Goal: Task Accomplishment & Management: Use online tool/utility

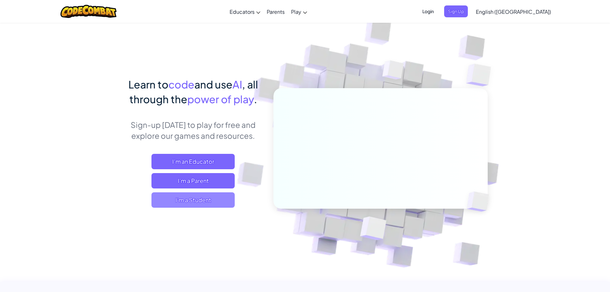
click at [217, 194] on span "I'm a Student" at bounding box center [192, 199] width 83 height 15
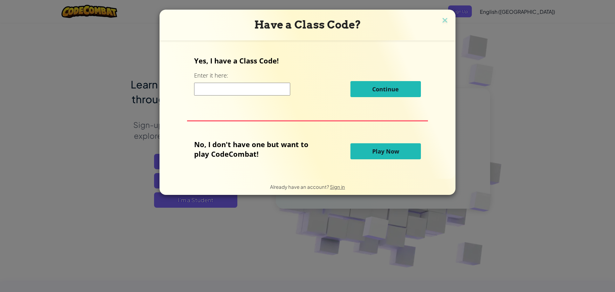
click at [376, 158] on button "Play Now" at bounding box center [385, 151] width 70 height 16
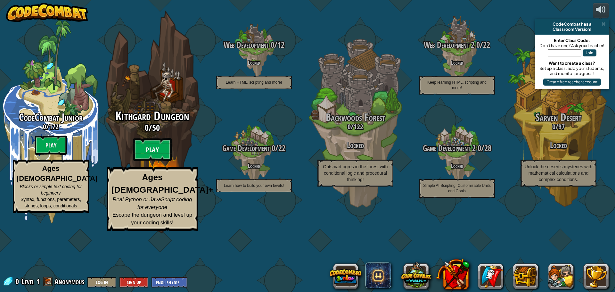
click at [156, 161] on btn "Play" at bounding box center [152, 149] width 38 height 23
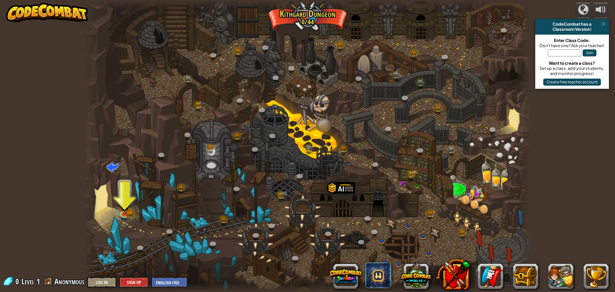
click at [128, 182] on div at bounding box center [307, 146] width 446 height 292
click at [128, 200] on img at bounding box center [124, 200] width 12 height 26
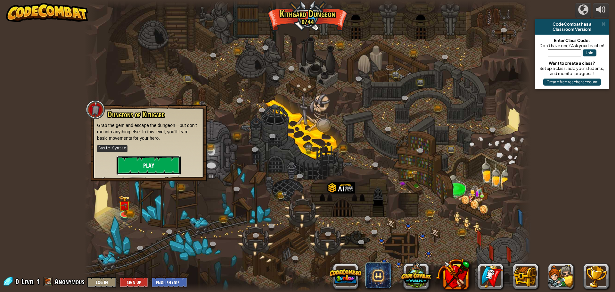
click at [142, 164] on button "Play" at bounding box center [149, 165] width 64 height 19
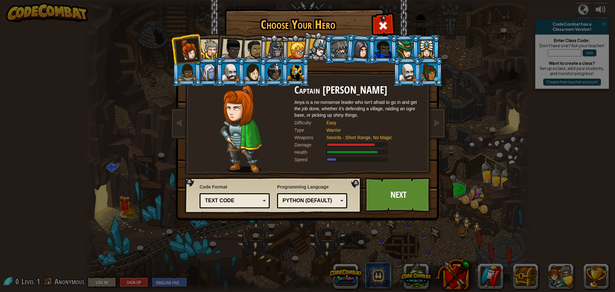
drag, startPoint x: 408, startPoint y: 77, endPoint x: 414, endPoint y: 67, distance: 11.0
click at [408, 77] on div at bounding box center [407, 71] width 17 height 17
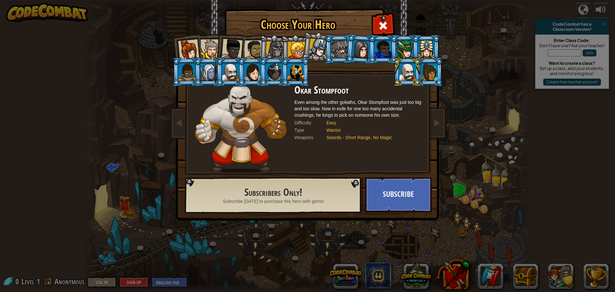
click at [421, 58] on li at bounding box center [428, 71] width 29 height 29
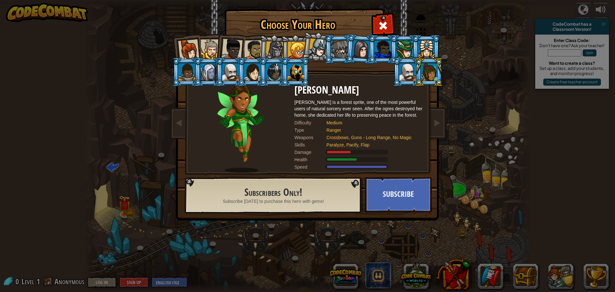
drag, startPoint x: 428, startPoint y: 52, endPoint x: 427, endPoint y: 58, distance: 6.2
click at [428, 56] on div at bounding box center [426, 49] width 17 height 17
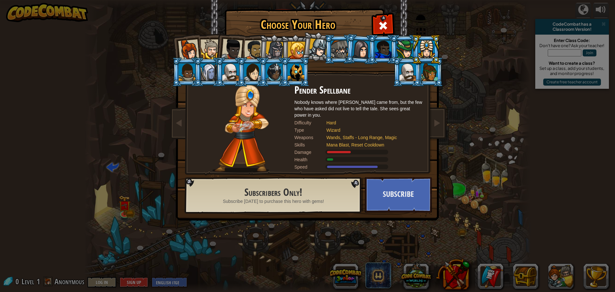
click at [274, 55] on div at bounding box center [274, 50] width 18 height 18
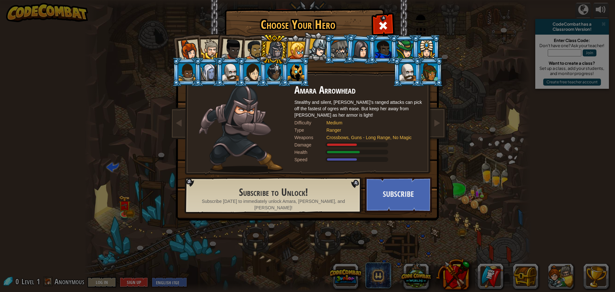
click at [242, 56] on li at bounding box center [229, 47] width 31 height 31
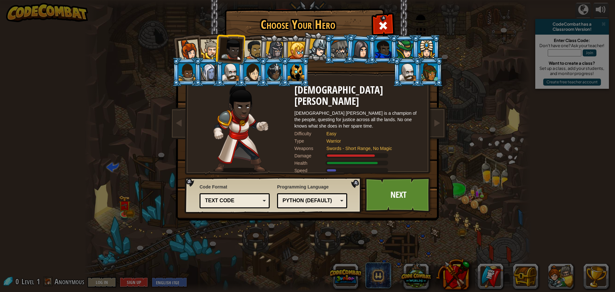
drag, startPoint x: 216, startPoint y: 53, endPoint x: 210, endPoint y: 54, distance: 6.8
click at [215, 53] on li at bounding box center [229, 47] width 31 height 31
click at [201, 52] on div at bounding box center [210, 49] width 20 height 20
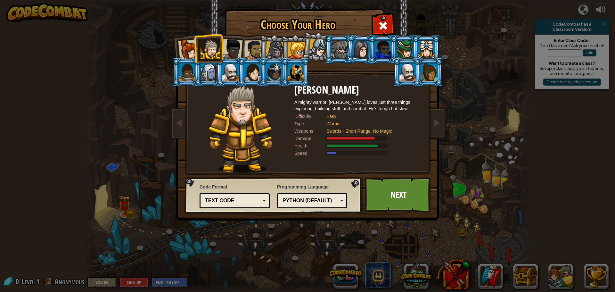
click at [199, 52] on li at bounding box center [208, 48] width 29 height 29
click at [195, 61] on li at bounding box center [208, 48] width 29 height 29
drag, startPoint x: 214, startPoint y: 66, endPoint x: 236, endPoint y: 68, distance: 21.5
click at [231, 35] on ol at bounding box center [307, 35] width 264 height 0
drag, startPoint x: 236, startPoint y: 68, endPoint x: 263, endPoint y: 68, distance: 26.6
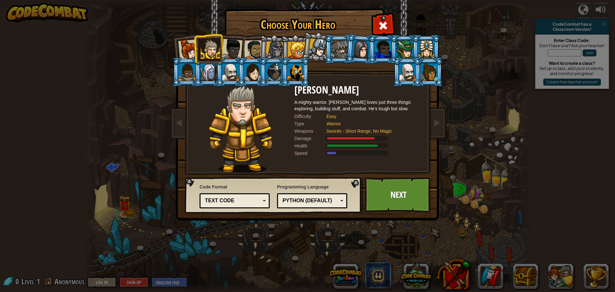
click at [241, 35] on ol at bounding box center [307, 35] width 264 height 0
click at [288, 35] on ol at bounding box center [307, 35] width 264 height 0
drag, startPoint x: 292, startPoint y: 65, endPoint x: 269, endPoint y: 53, distance: 26.1
click at [292, 63] on div at bounding box center [296, 71] width 17 height 17
click at [271, 55] on div at bounding box center [274, 50] width 18 height 18
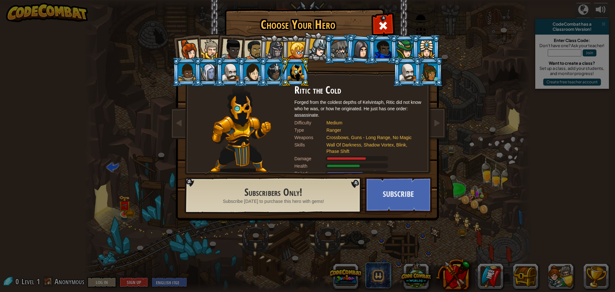
drag, startPoint x: 266, startPoint y: 50, endPoint x: 285, endPoint y: 45, distance: 19.1
click at [271, 47] on div at bounding box center [274, 50] width 18 height 18
click at [304, 35] on ol at bounding box center [307, 35] width 264 height 0
drag, startPoint x: 345, startPoint y: 46, endPoint x: 351, endPoint y: 45, distance: 6.5
click at [348, 35] on ol at bounding box center [307, 35] width 264 height 0
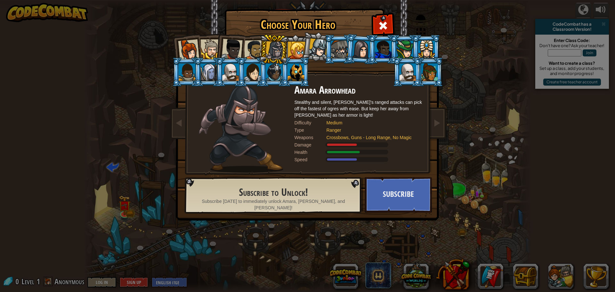
click at [352, 45] on li at bounding box center [360, 49] width 31 height 31
click at [372, 35] on ol at bounding box center [307, 35] width 264 height 0
click at [329, 48] on li at bounding box center [338, 49] width 29 height 29
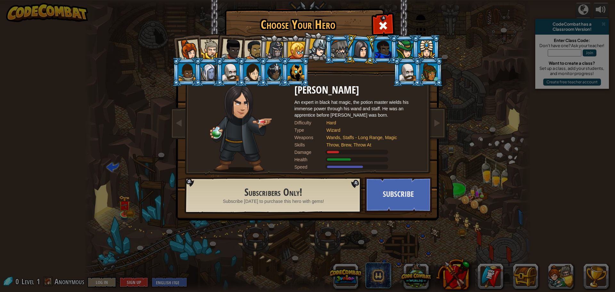
click at [337, 48] on div at bounding box center [339, 49] width 17 height 17
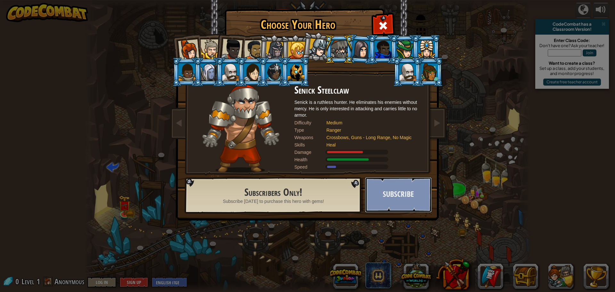
click at [413, 203] on button "Subscribe" at bounding box center [398, 194] width 67 height 35
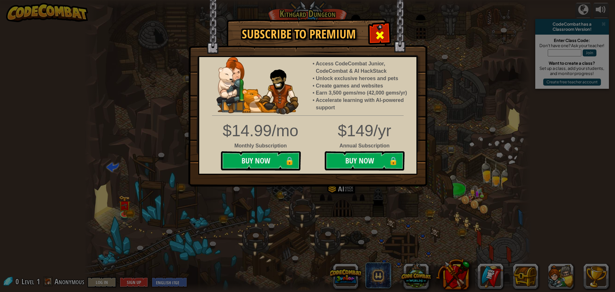
click at [383, 34] on span at bounding box center [380, 35] width 10 height 10
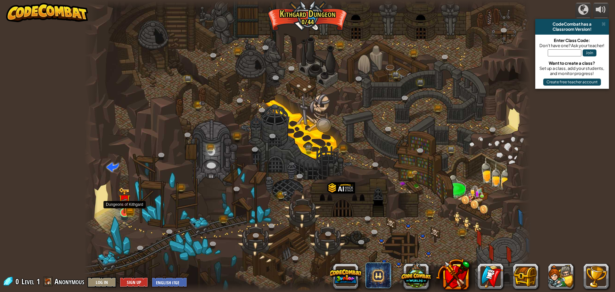
click at [120, 207] on img at bounding box center [124, 200] width 12 height 26
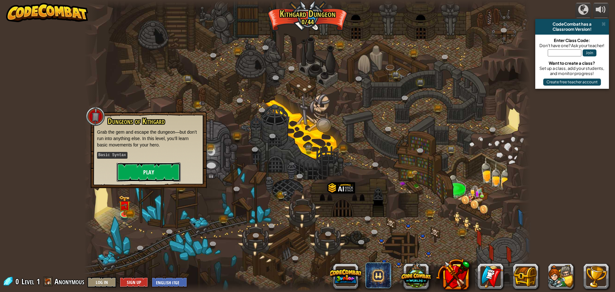
click at [137, 176] on button "Play" at bounding box center [149, 171] width 64 height 19
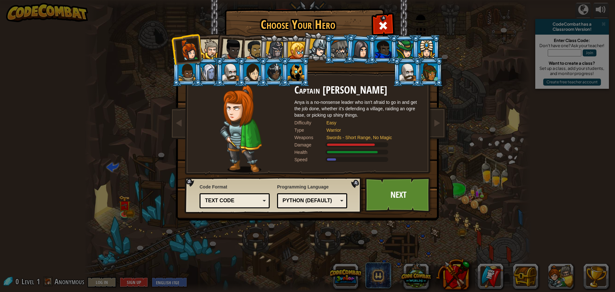
click at [277, 46] on div at bounding box center [274, 50] width 18 height 18
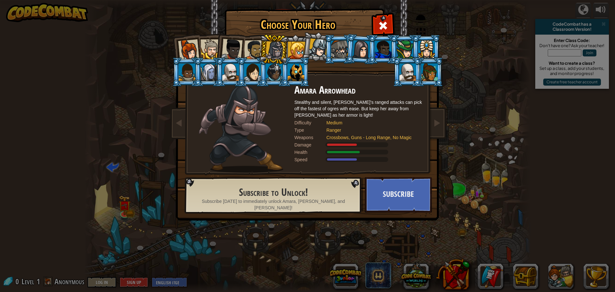
drag, startPoint x: 196, startPoint y: 47, endPoint x: 261, endPoint y: 78, distance: 71.5
click at [195, 48] on div at bounding box center [188, 49] width 21 height 21
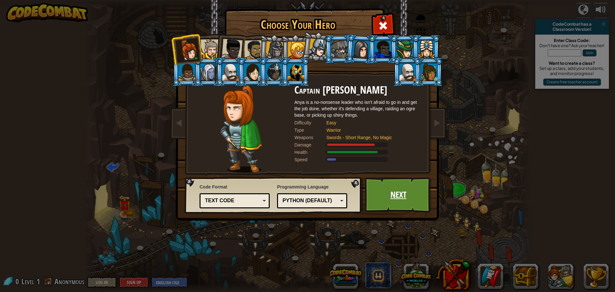
click at [423, 196] on link "Next" at bounding box center [398, 194] width 67 height 35
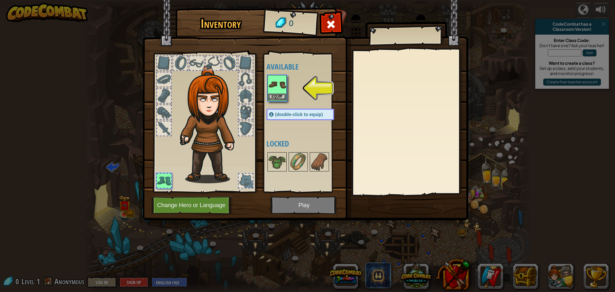
click at [285, 88] on img at bounding box center [277, 85] width 18 height 18
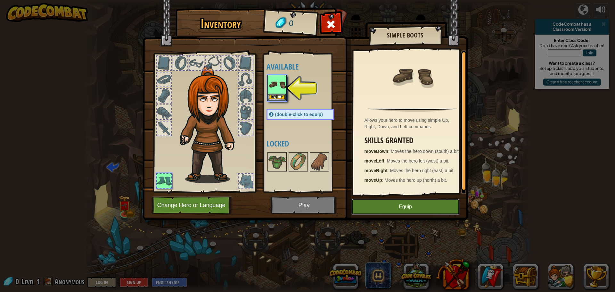
click at [410, 206] on button "Equip" at bounding box center [405, 207] width 108 height 16
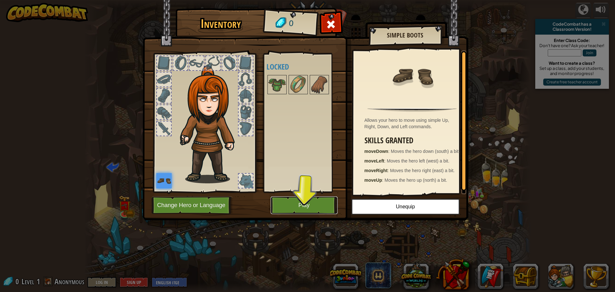
click at [306, 204] on button "Play" at bounding box center [304, 205] width 67 height 18
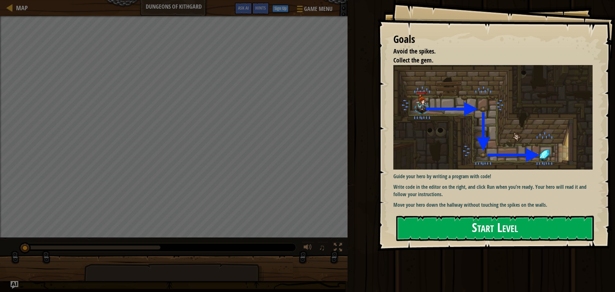
click at [522, 223] on button "Start Level" at bounding box center [495, 227] width 198 height 25
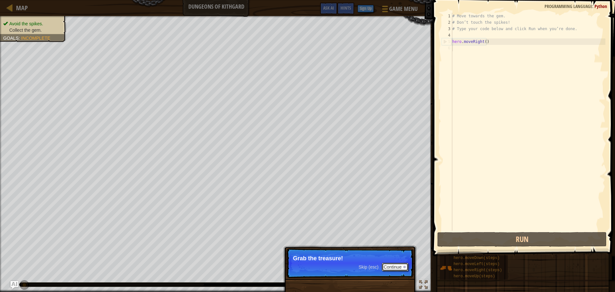
click at [397, 265] on button "Continue" at bounding box center [395, 267] width 27 height 8
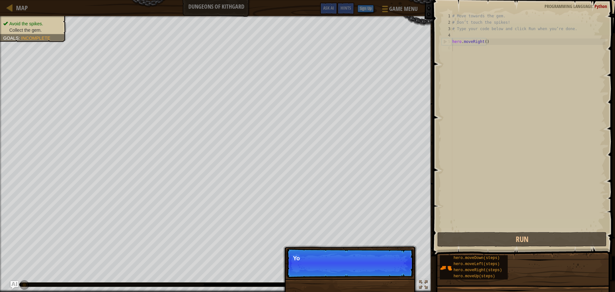
scroll to position [3, 0]
click at [396, 264] on p "Skip (esc) Continue You can use these meth" at bounding box center [349, 262] width 127 height 29
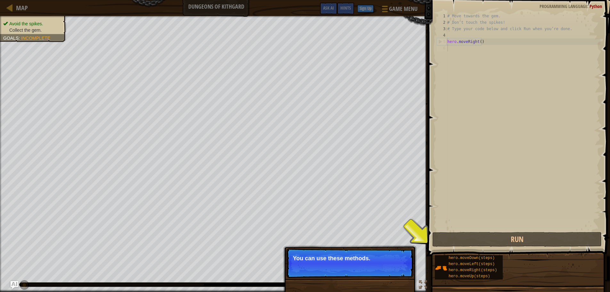
click at [396, 264] on button "Continue" at bounding box center [395, 267] width 27 height 8
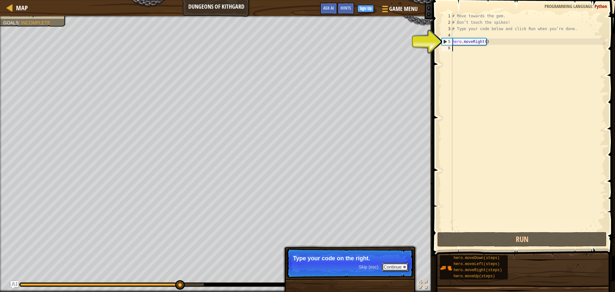
click at [402, 267] on button "Continue" at bounding box center [395, 267] width 27 height 8
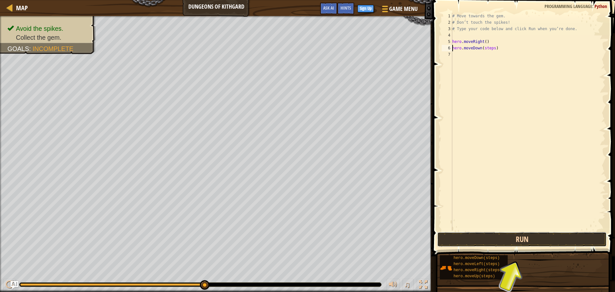
click at [490, 234] on button "Run" at bounding box center [521, 239] width 169 height 15
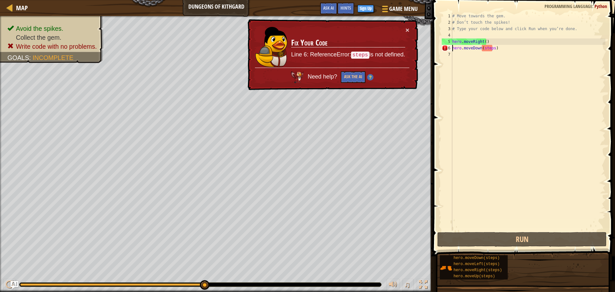
click at [490, 50] on div "# Move towards the gem. # Don’t touch the spikes! # Type your code below and cl…" at bounding box center [528, 128] width 154 height 231
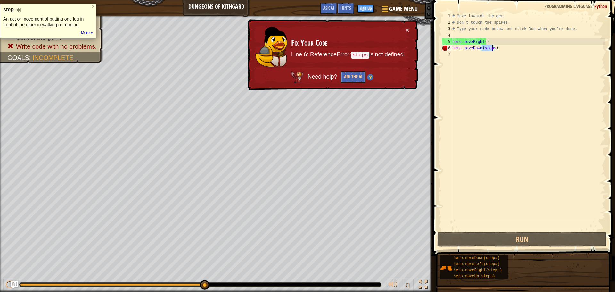
scroll to position [3, 2]
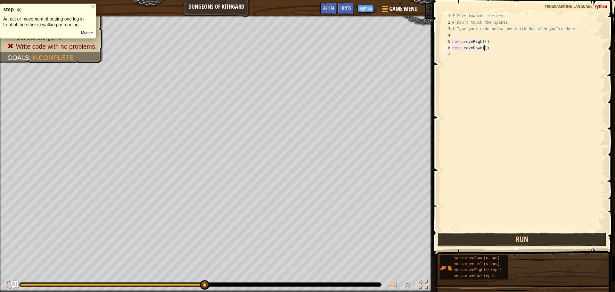
click at [496, 240] on button "Run" at bounding box center [521, 239] width 169 height 15
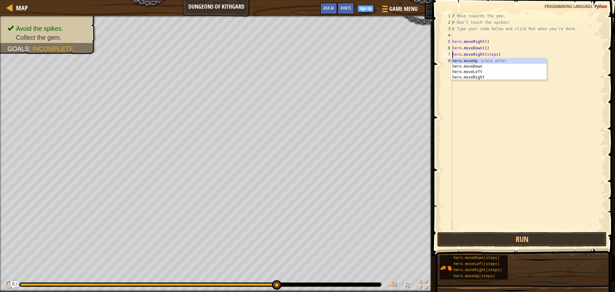
click at [490, 55] on div "# Move towards the gem. # Don’t touch the spikes! # Type your code below and cl…" at bounding box center [528, 128] width 154 height 231
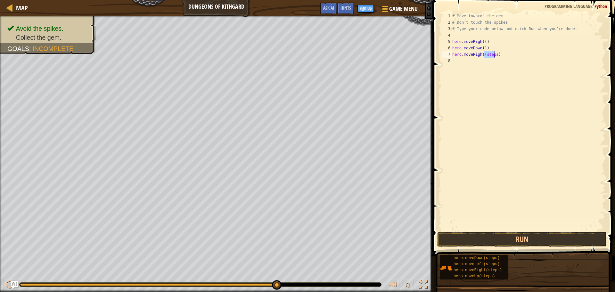
click at [490, 55] on div "# Move towards the gem. # Don’t touch the spikes! # Type your code below and cl…" at bounding box center [528, 128] width 154 height 231
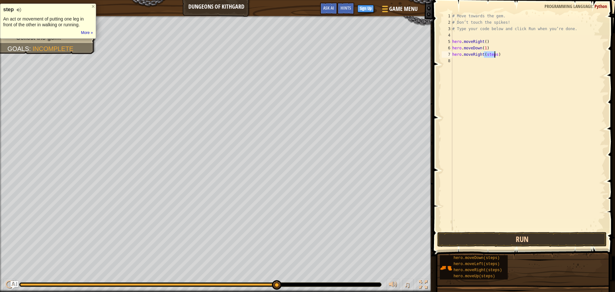
scroll to position [3, 3]
type textarea "hero.moveRight(1)"
drag, startPoint x: 516, startPoint y: 237, endPoint x: 467, endPoint y: 223, distance: 51.6
click at [516, 237] on button "Run" at bounding box center [521, 239] width 169 height 15
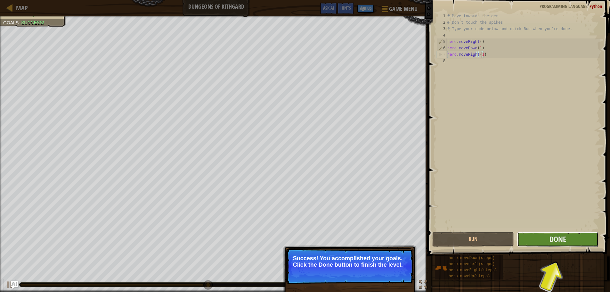
click at [573, 235] on button "Done" at bounding box center [557, 239] width 81 height 15
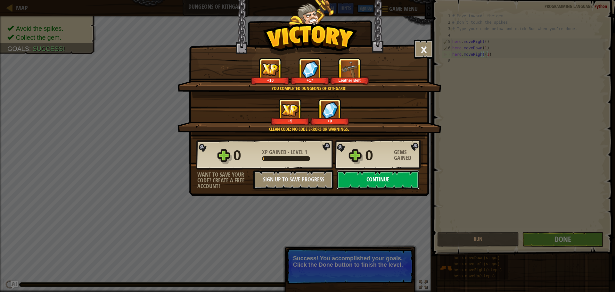
click at [378, 181] on button "Continue" at bounding box center [378, 179] width 83 height 19
